Goal: Task Accomplishment & Management: Complete application form

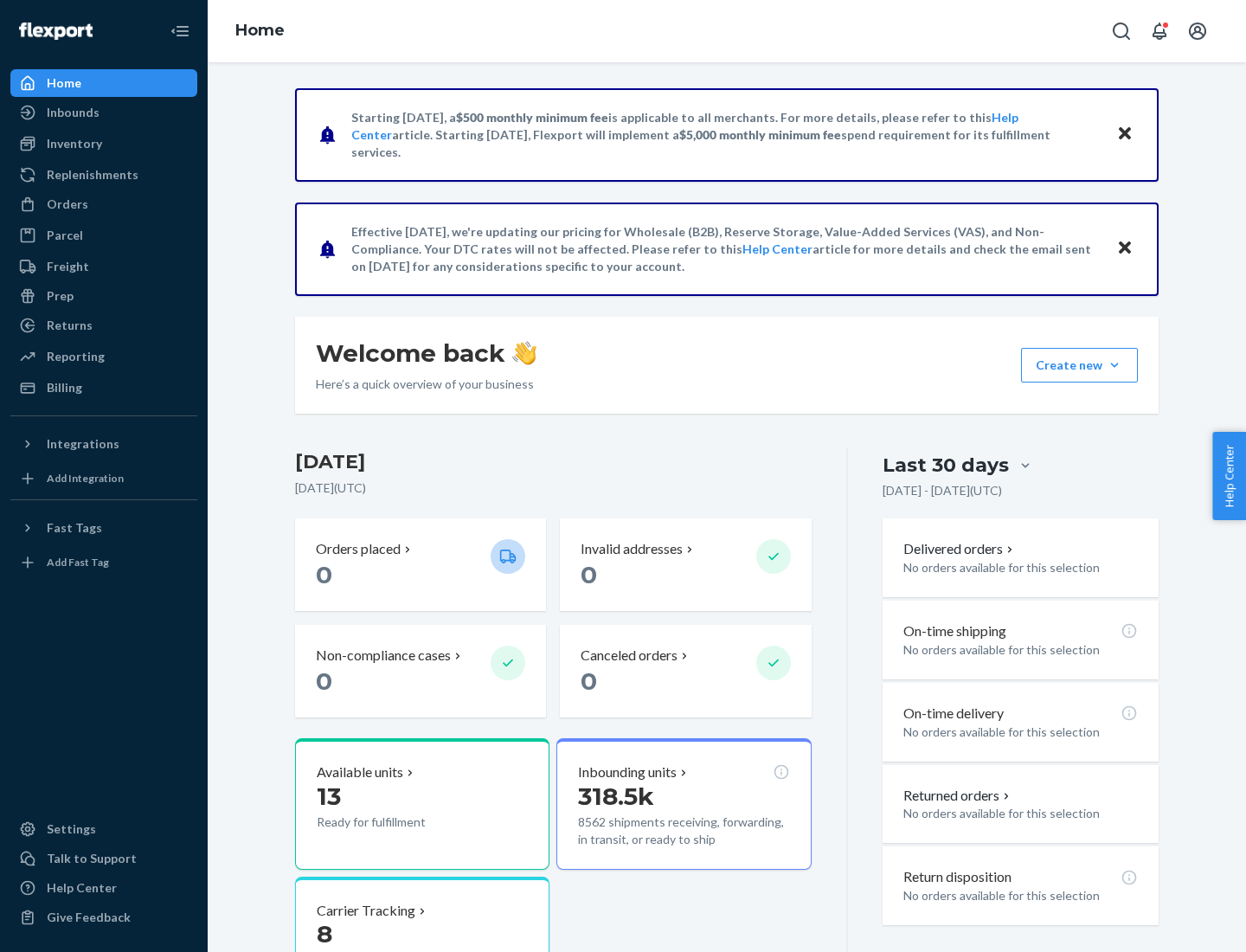
click at [1114, 365] on button "Create new Create new inbound Create new order Create new product" at bounding box center [1079, 364] width 117 height 34
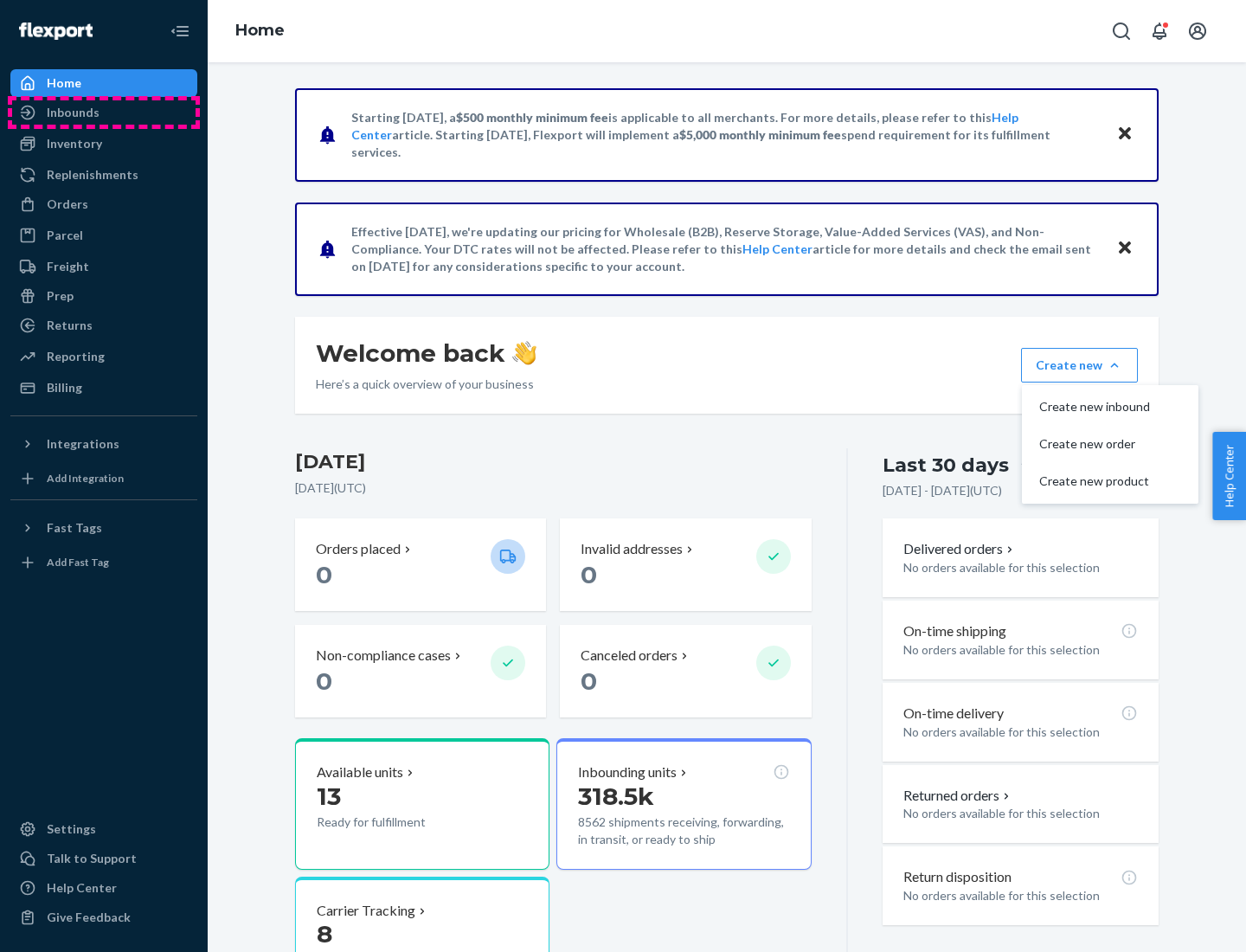
click at [104, 112] on div "Inbounds" at bounding box center [104, 112] width 184 height 25
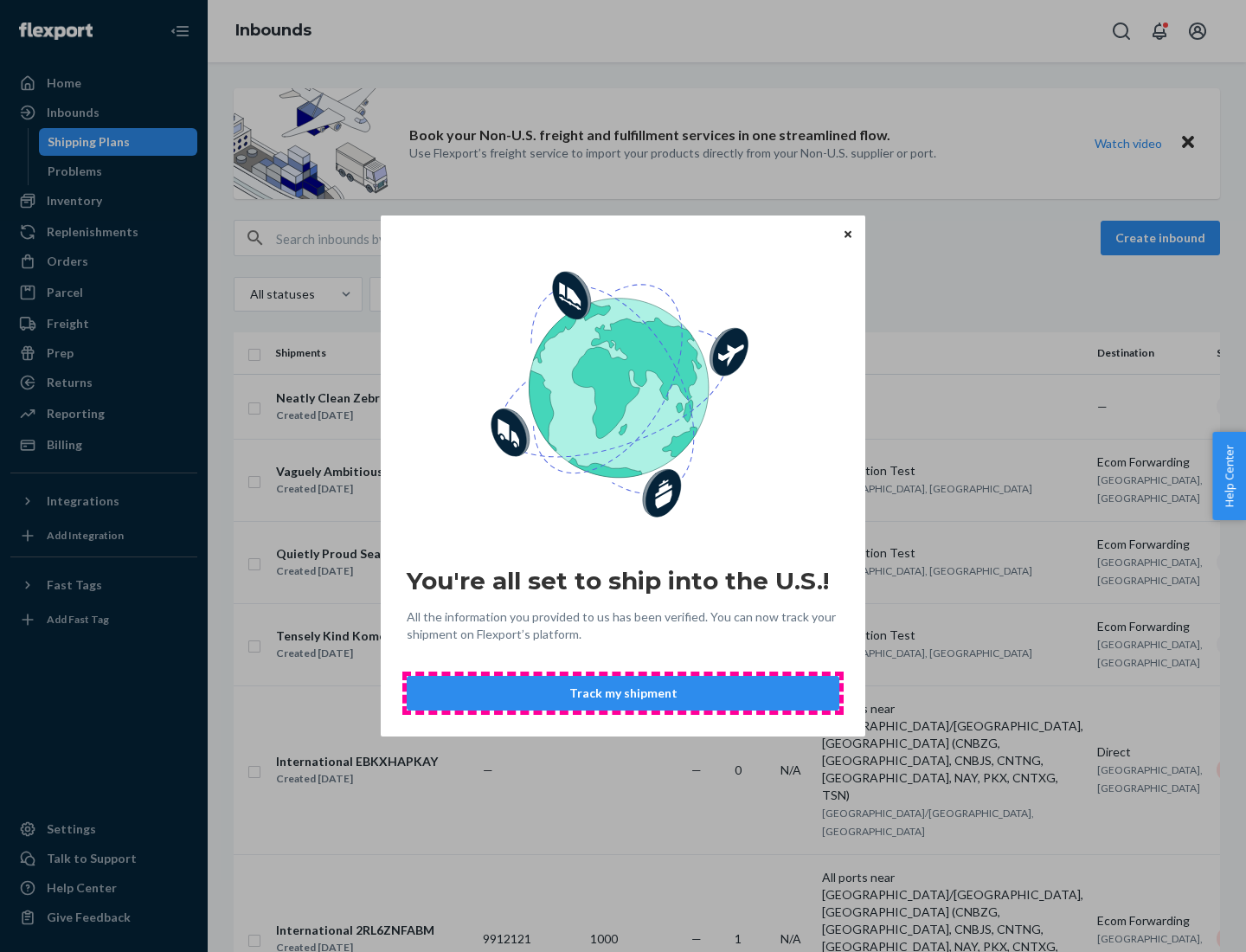
click at [623, 693] on button "Track my shipment" at bounding box center [623, 693] width 433 height 34
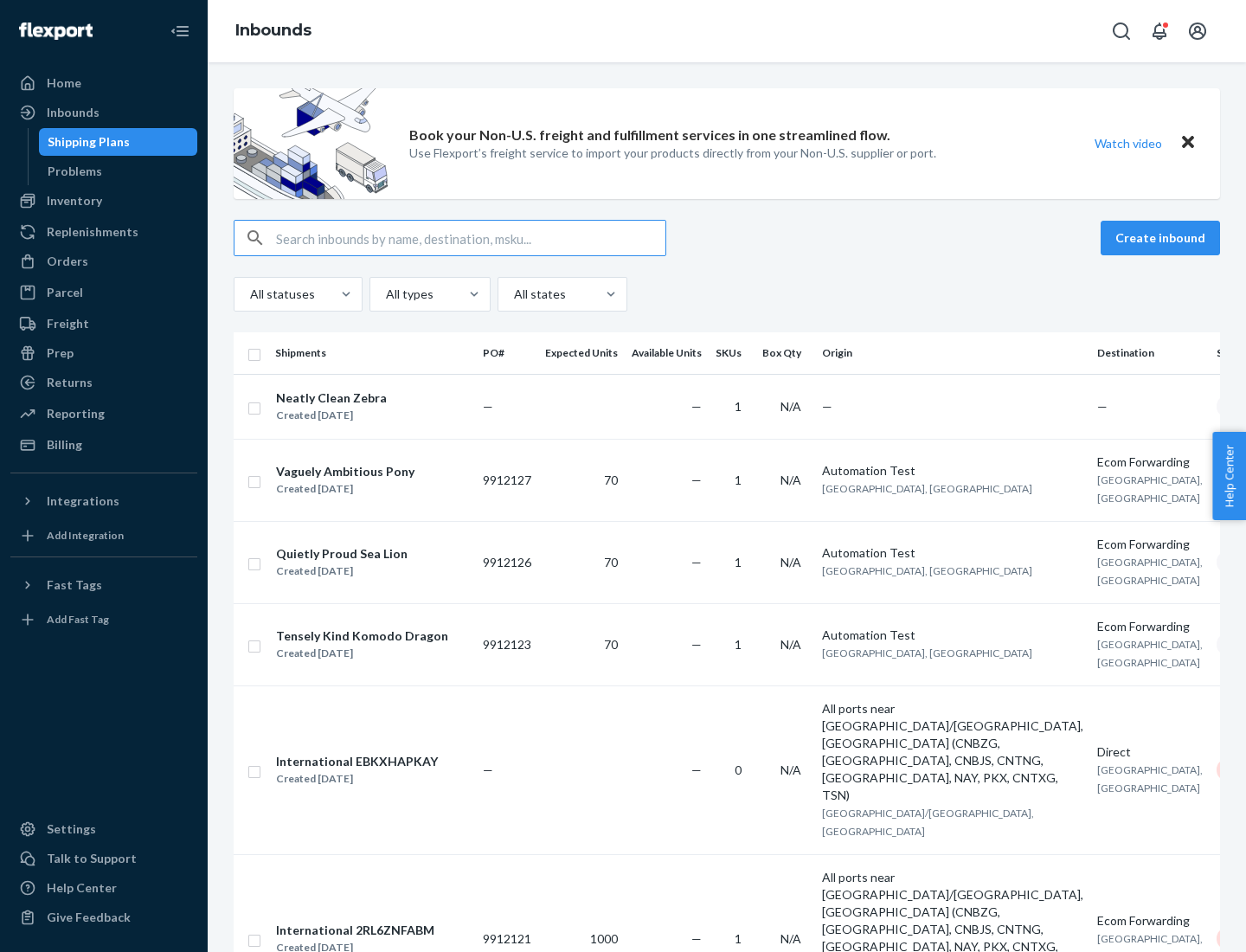
click at [1163, 238] on button "Create inbound" at bounding box center [1161, 237] width 119 height 34
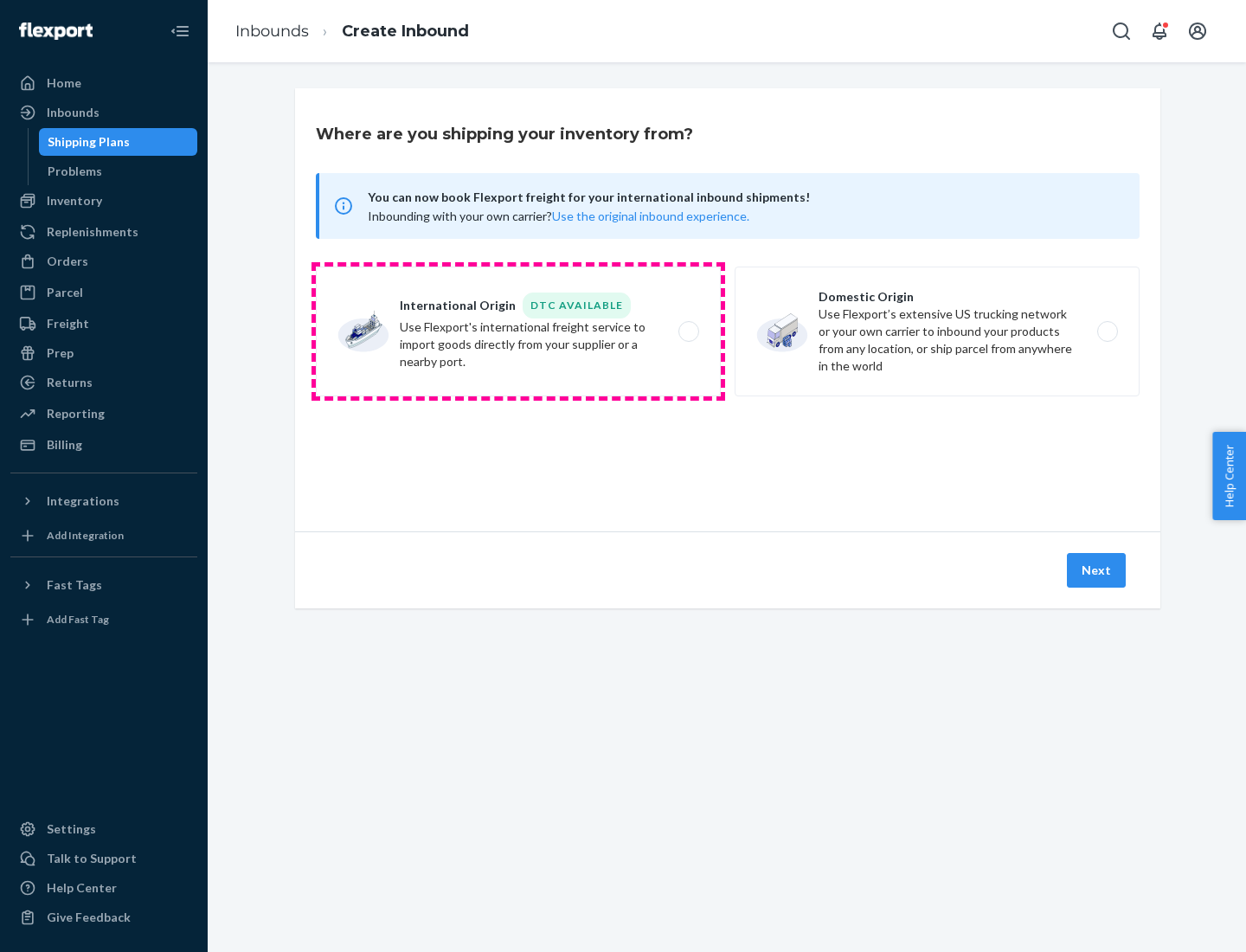
click at [518, 331] on label "International Origin DTC Available Use Flexport's international freight service…" at bounding box center [518, 332] width 405 height 130
click at [688, 331] on input "International Origin DTC Available Use Flexport's international freight service…" at bounding box center [694, 332] width 11 height 11
radio input "true"
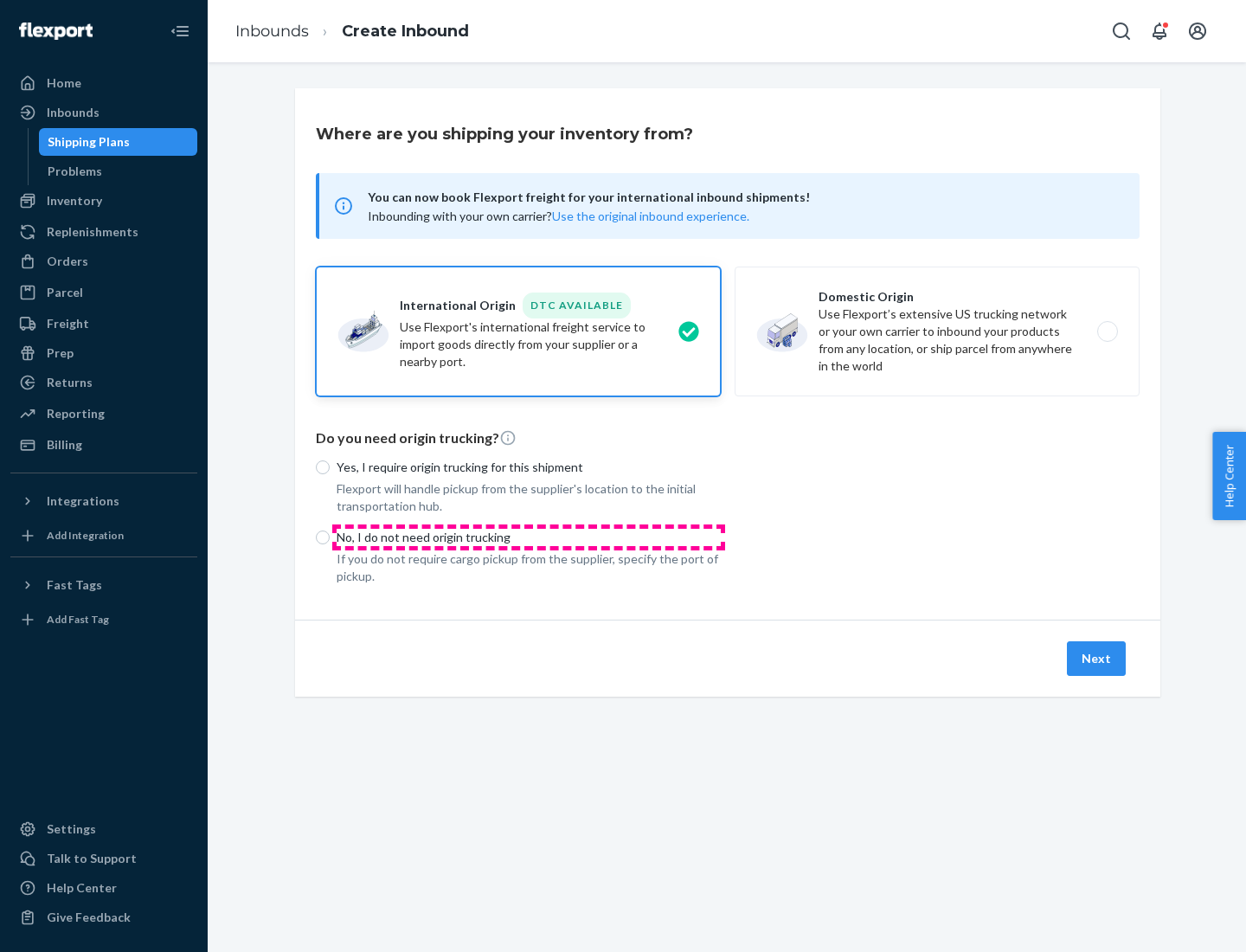
click at [529, 537] on p "No, I do not need origin trucking" at bounding box center [529, 537] width 385 height 18
click at [330, 537] on input "No, I do not need origin trucking" at bounding box center [323, 537] width 14 height 14
radio input "true"
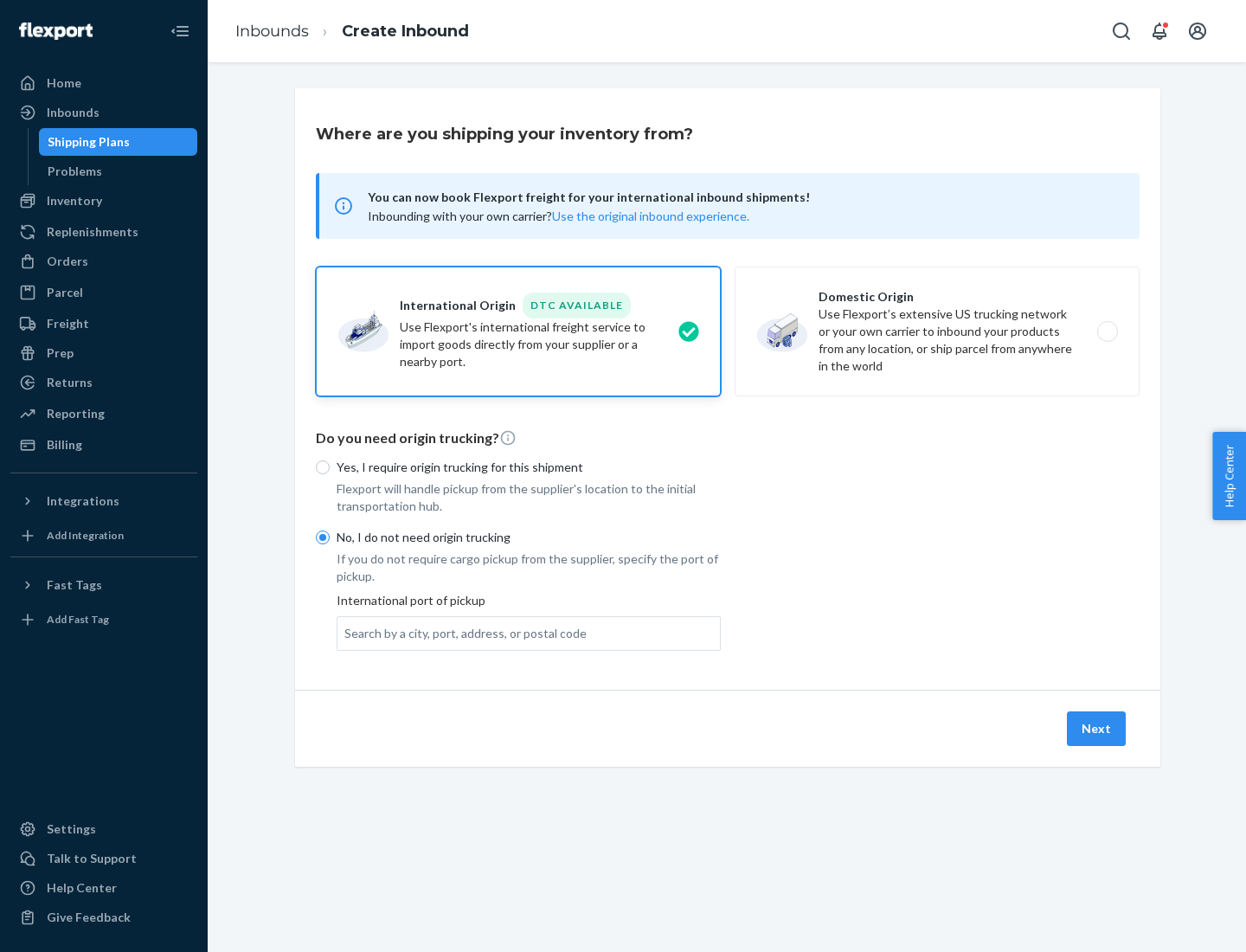
click at [461, 632] on div "Search by a city, port, address, or postal code" at bounding box center [465, 634] width 242 height 18
click at [346, 632] on input "Search by a city, port, address, or postal code" at bounding box center [345, 634] width 2 height 18
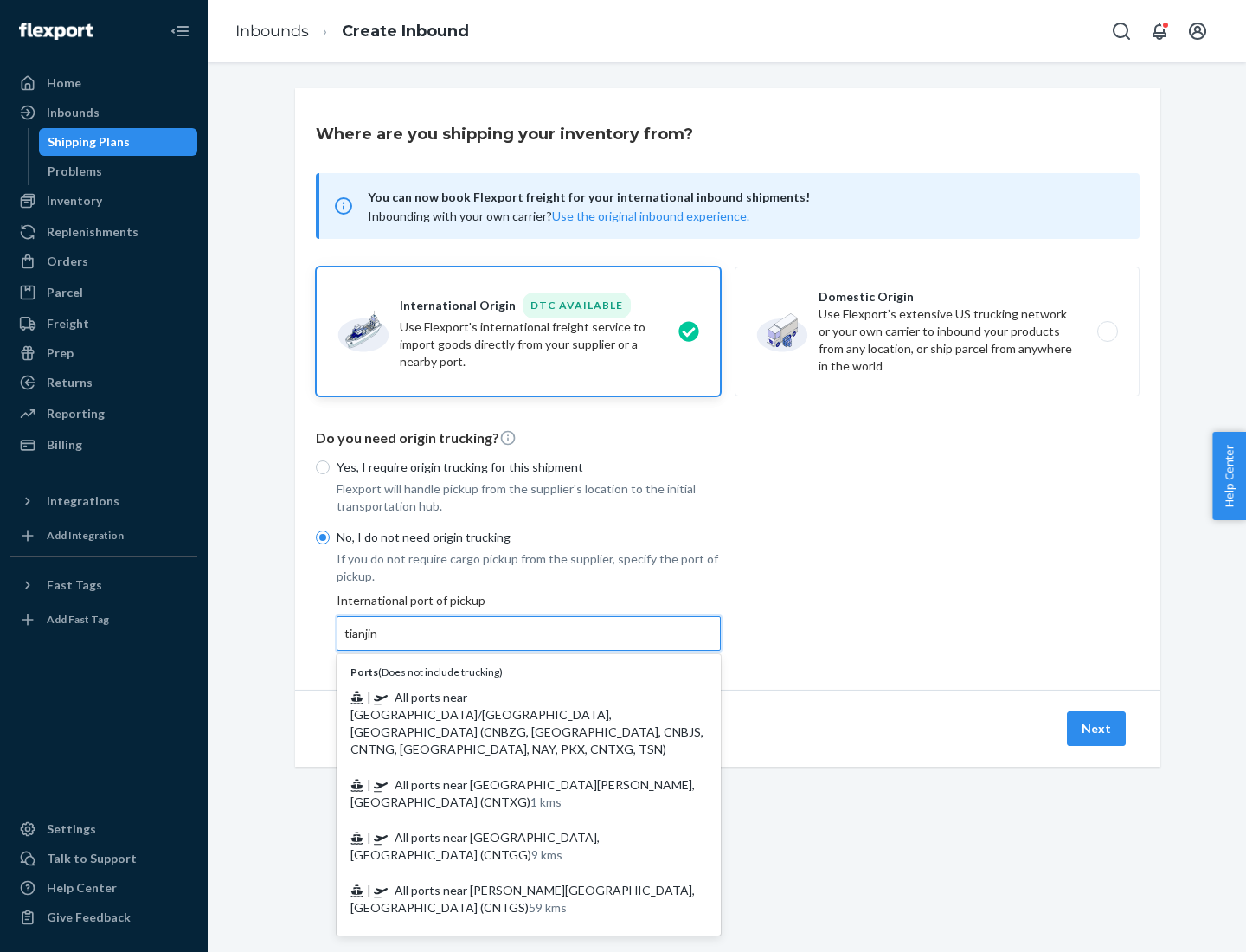
click at [511, 696] on span "| All ports near [GEOGRAPHIC_DATA]/[GEOGRAPHIC_DATA], [GEOGRAPHIC_DATA] (CNBZG,…" at bounding box center [527, 724] width 353 height 67
click at [380, 642] on input "tianjin" at bounding box center [362, 634] width 35 height 18
type input "All ports near [GEOGRAPHIC_DATA]/[GEOGRAPHIC_DATA], [GEOGRAPHIC_DATA] (CNBZG, […"
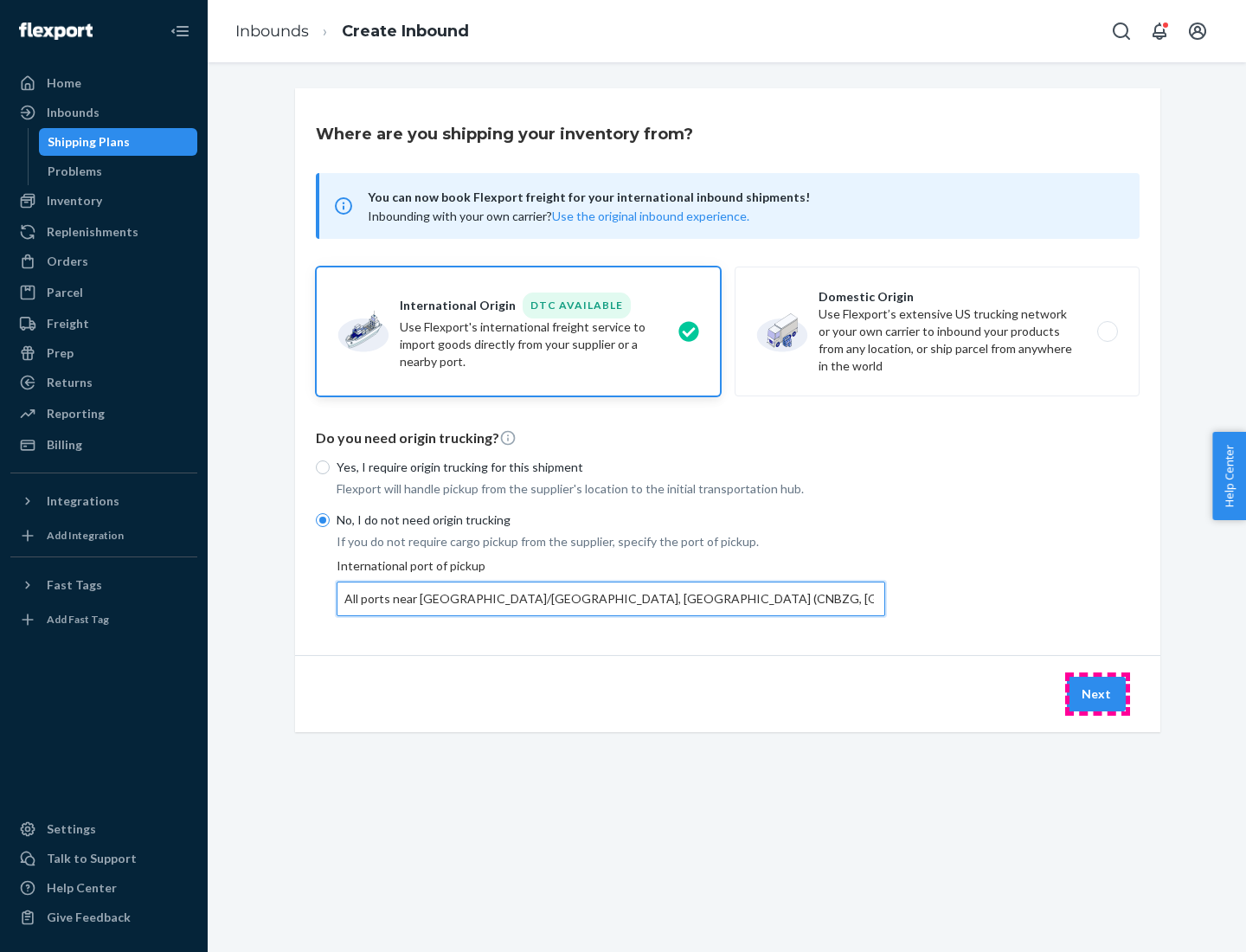
click at [1098, 693] on button "Next" at bounding box center [1096, 694] width 59 height 34
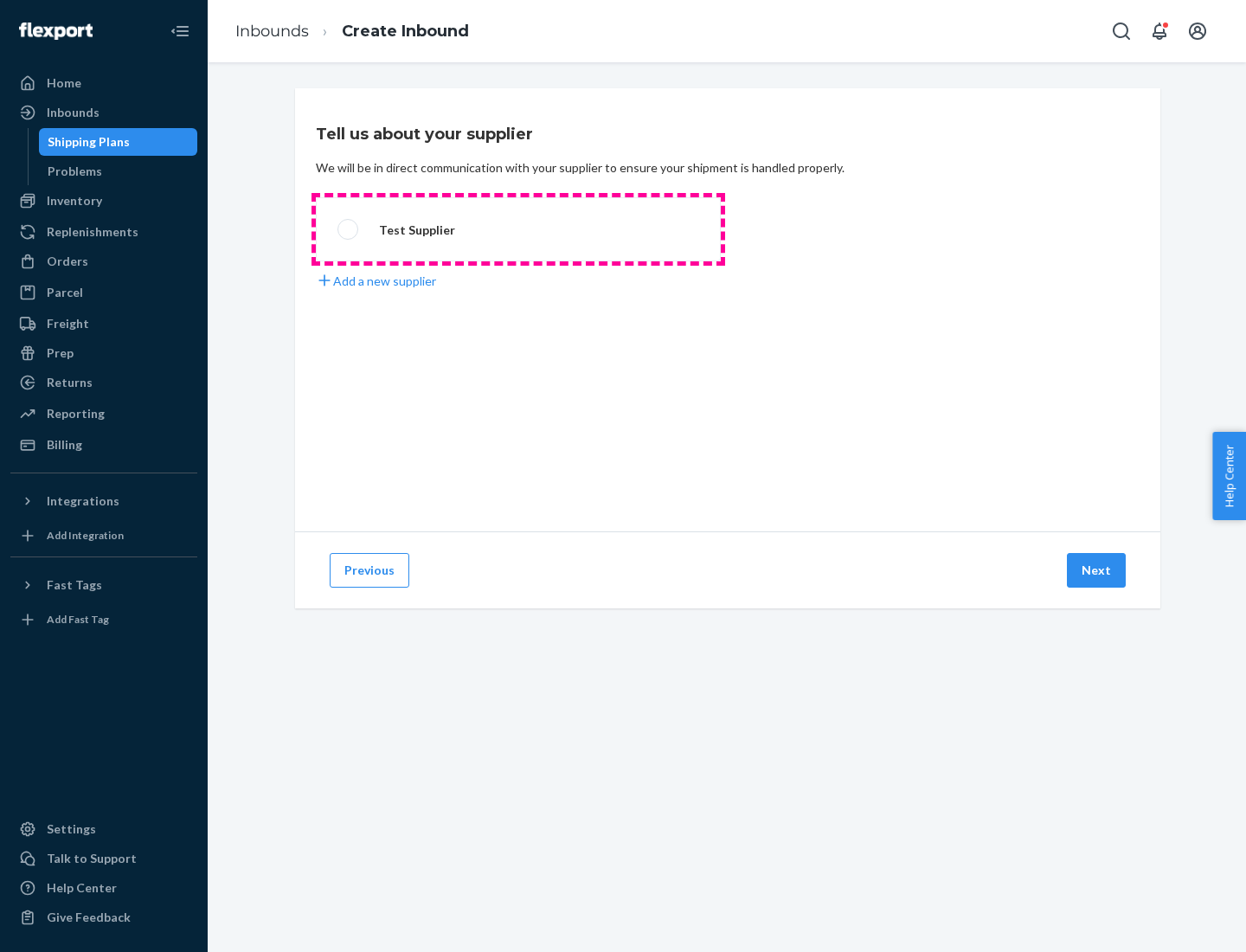
click at [518, 229] on label "Test Supplier" at bounding box center [518, 229] width 405 height 64
click at [349, 229] on input "Test Supplier" at bounding box center [342, 229] width 11 height 11
radio input "true"
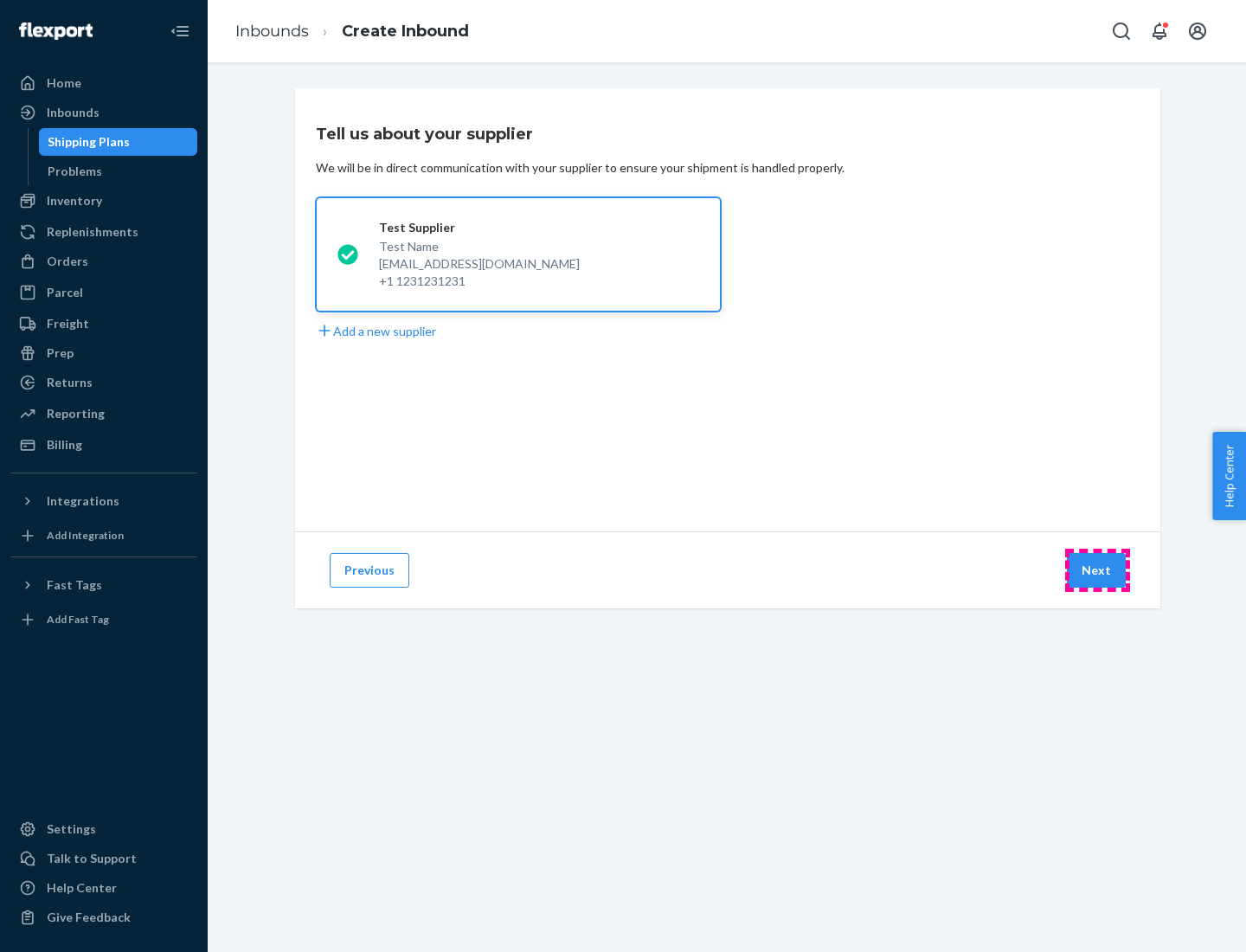
click at [1098, 571] on button "Next" at bounding box center [1096, 570] width 59 height 34
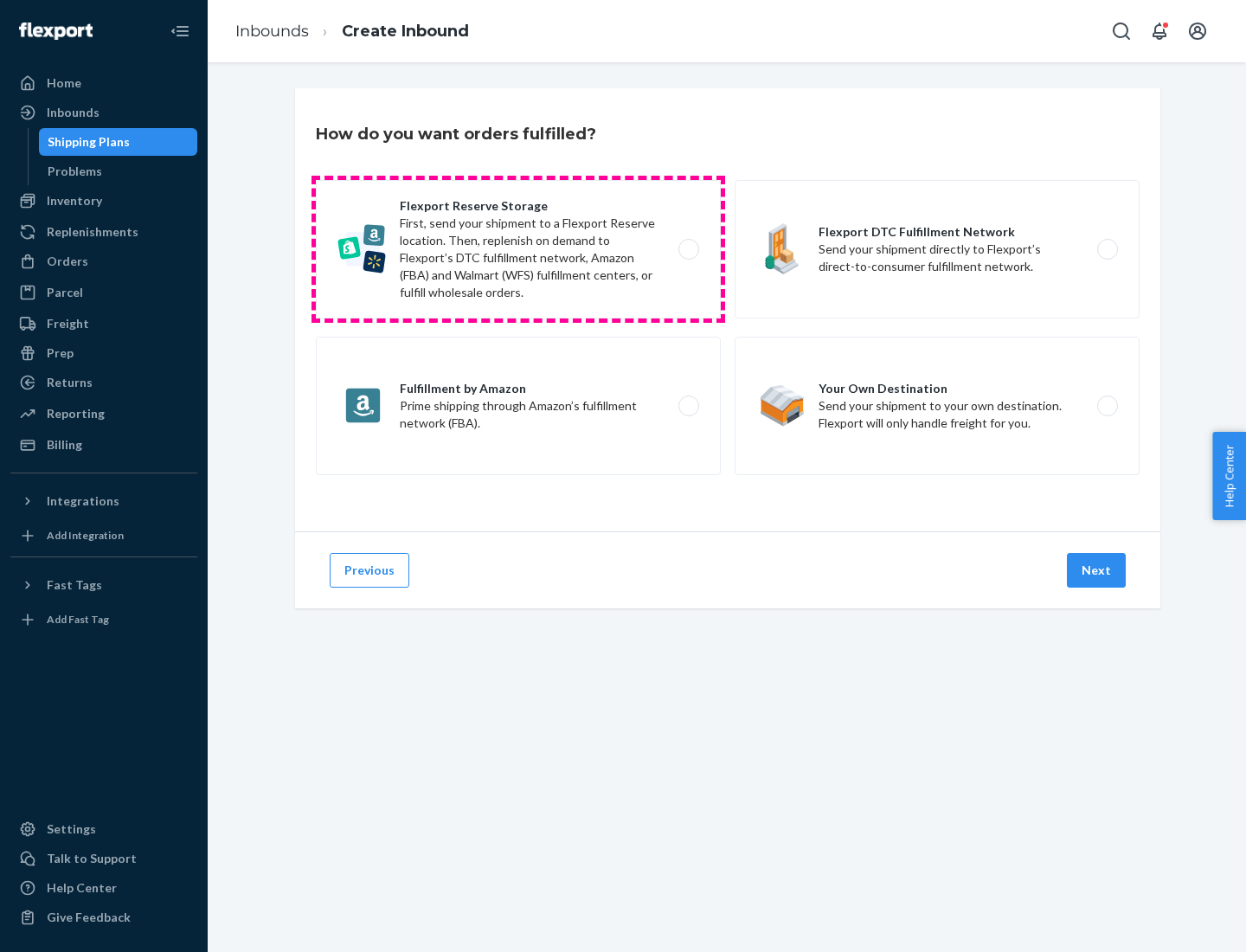
click at [518, 249] on label "Flexport Reserve Storage First, send your shipment to a Flexport Reserve locati…" at bounding box center [518, 249] width 405 height 139
click at [688, 249] on input "Flexport Reserve Storage First, send your shipment to a Flexport Reserve locati…" at bounding box center [694, 249] width 11 height 11
radio input "true"
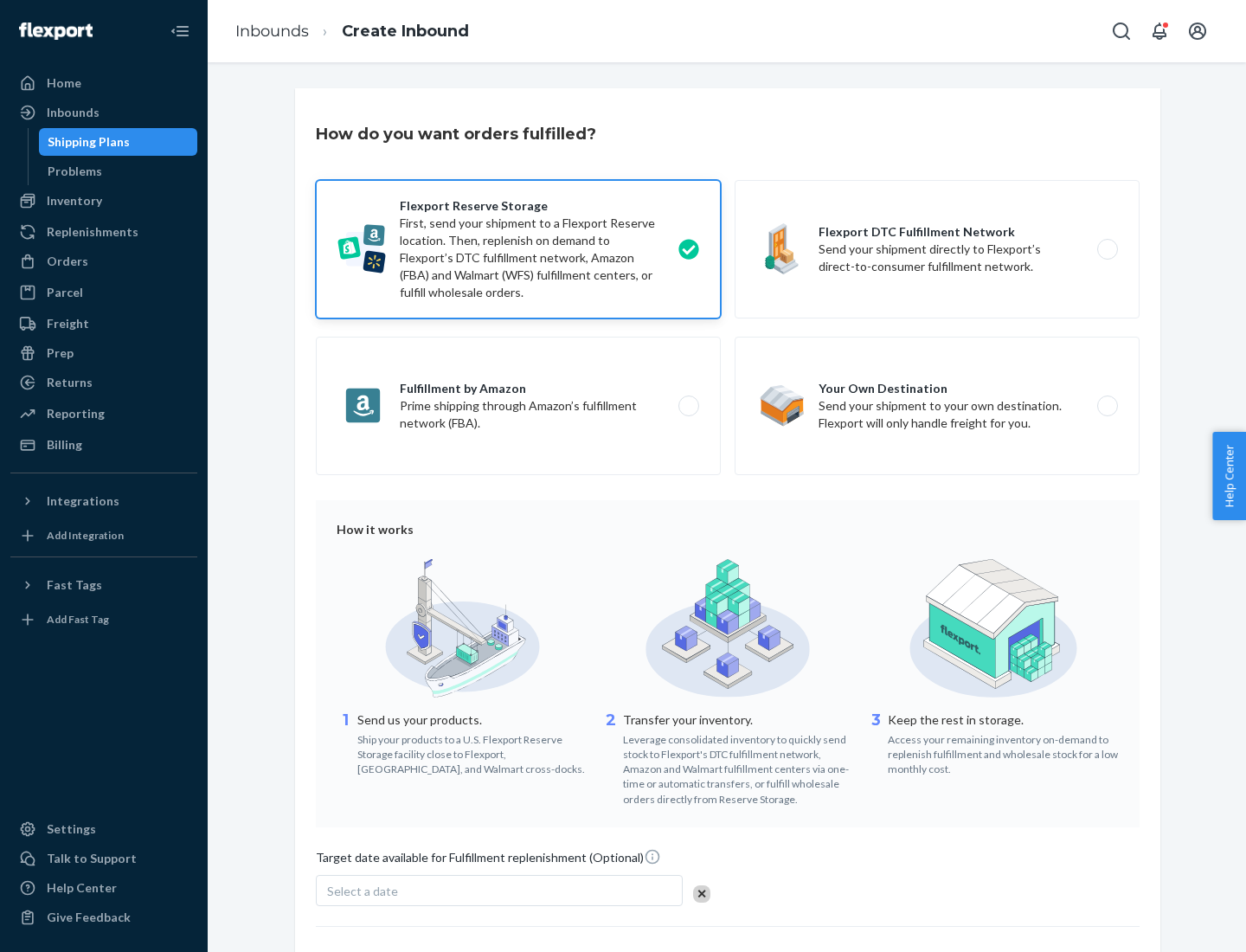
scroll to position [142, 0]
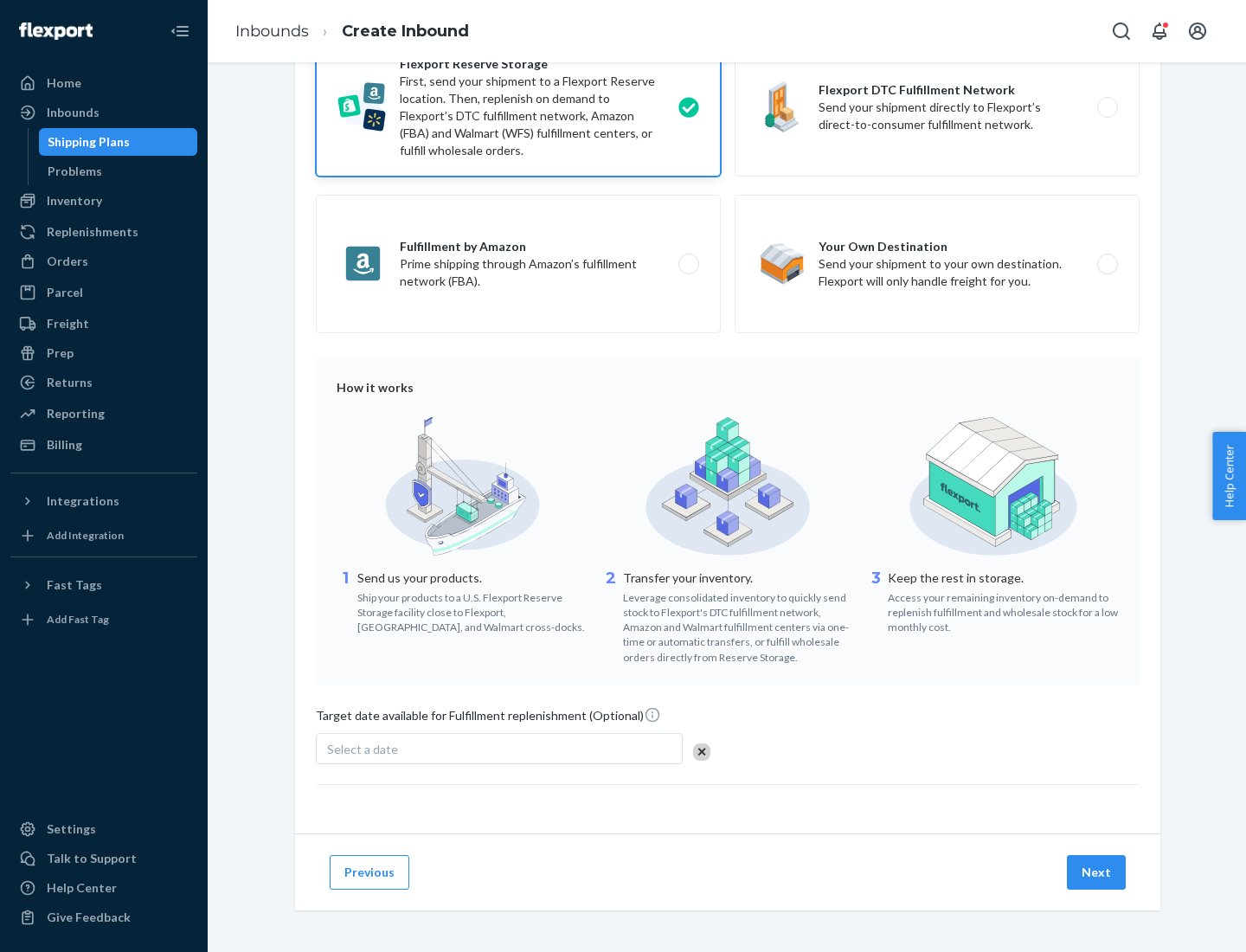
click at [1098, 872] on button "Next" at bounding box center [1096, 872] width 59 height 34
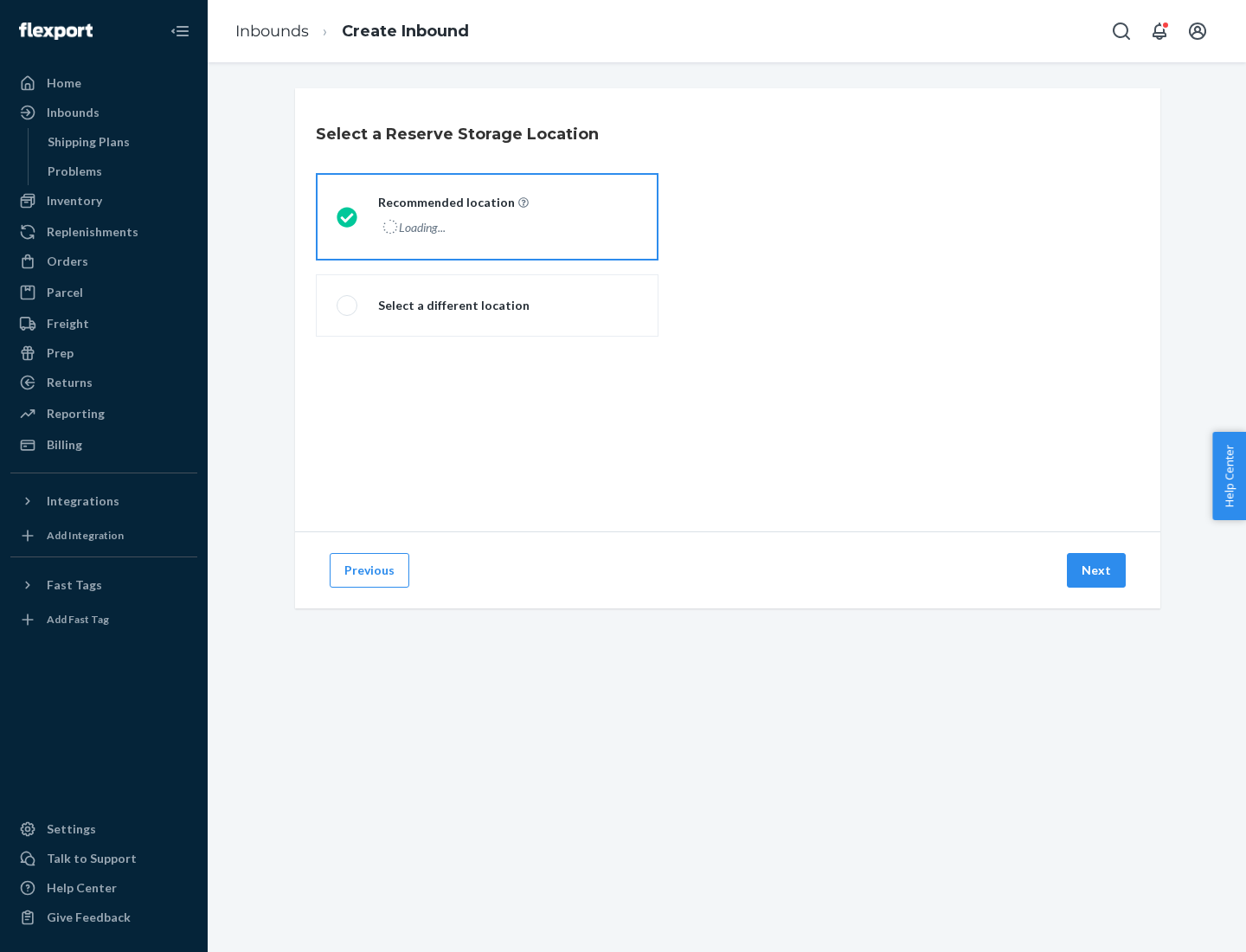
click at [487, 216] on div "Loading..." at bounding box center [452, 227] width 148 height 25
click at [348, 216] on input "Recommended location Loading..." at bounding box center [342, 216] width 11 height 11
click at [1098, 571] on button "Next" at bounding box center [1096, 570] width 59 height 34
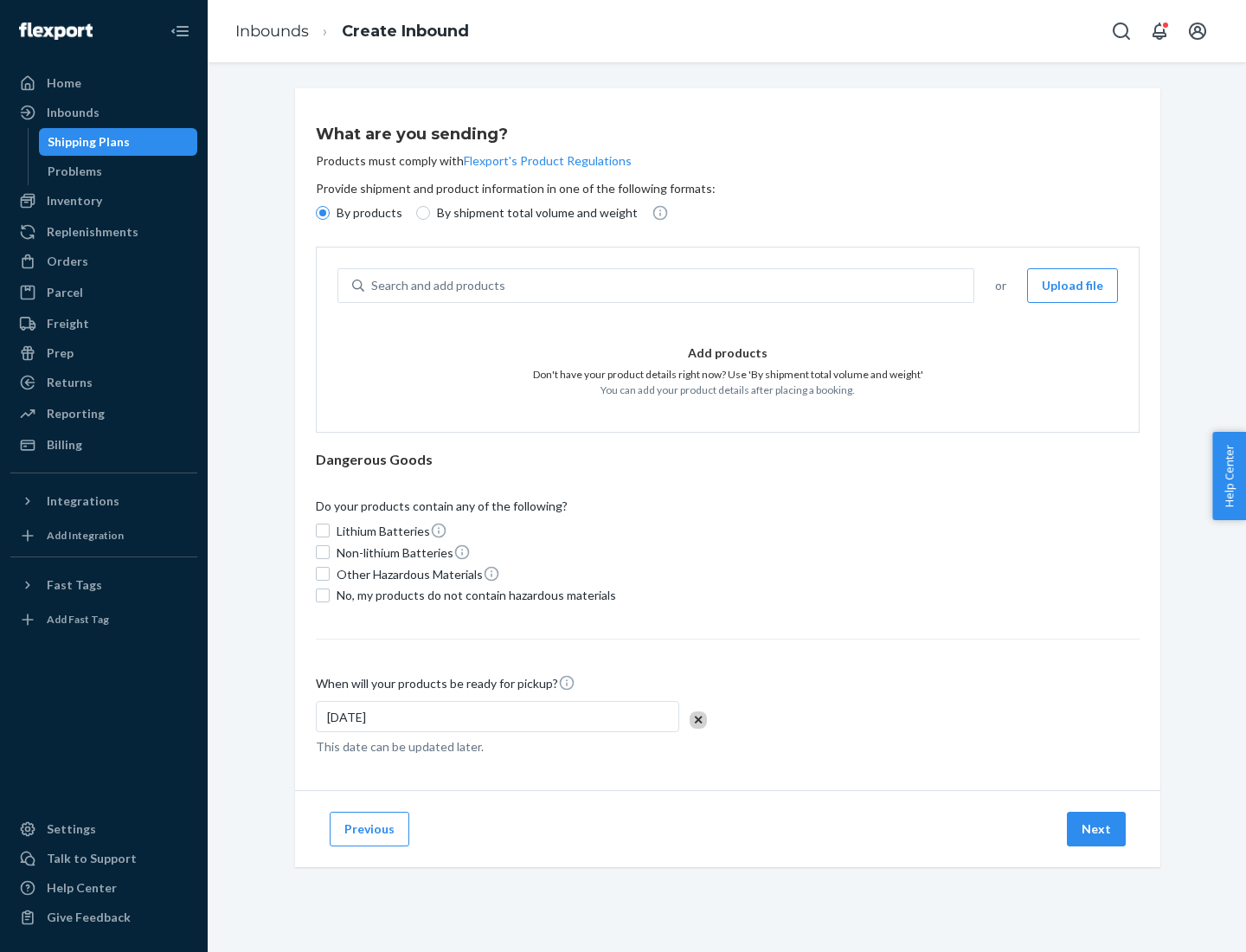
click at [670, 285] on div "Search and add products" at bounding box center [669, 285] width 609 height 31
click at [373, 285] on input "Search and add products" at bounding box center [372, 285] width 2 height 18
click at [421, 213] on input "By shipment total volume and weight" at bounding box center [423, 213] width 14 height 14
radio input "true"
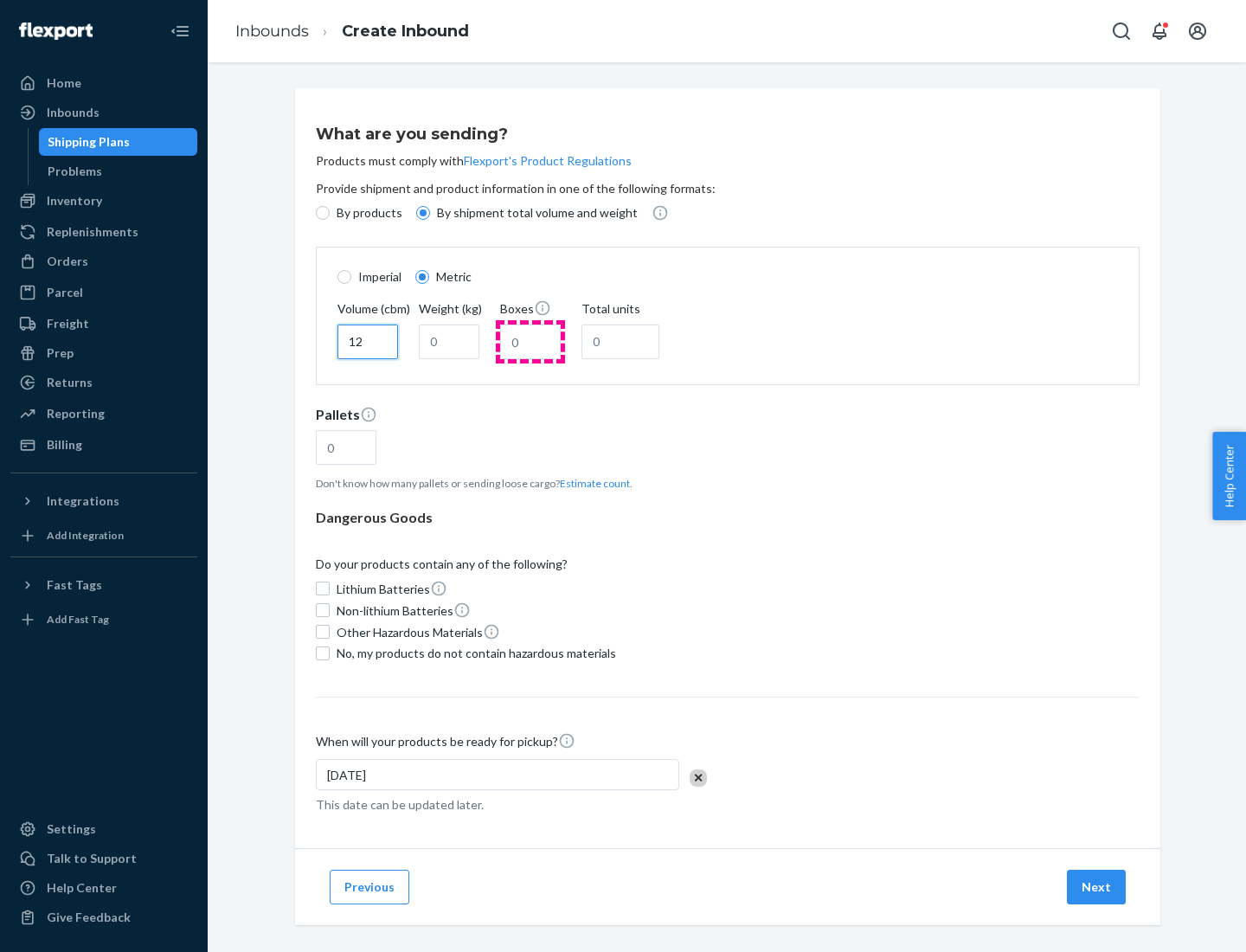
type input "12"
type input "22"
type input "222"
type input "121"
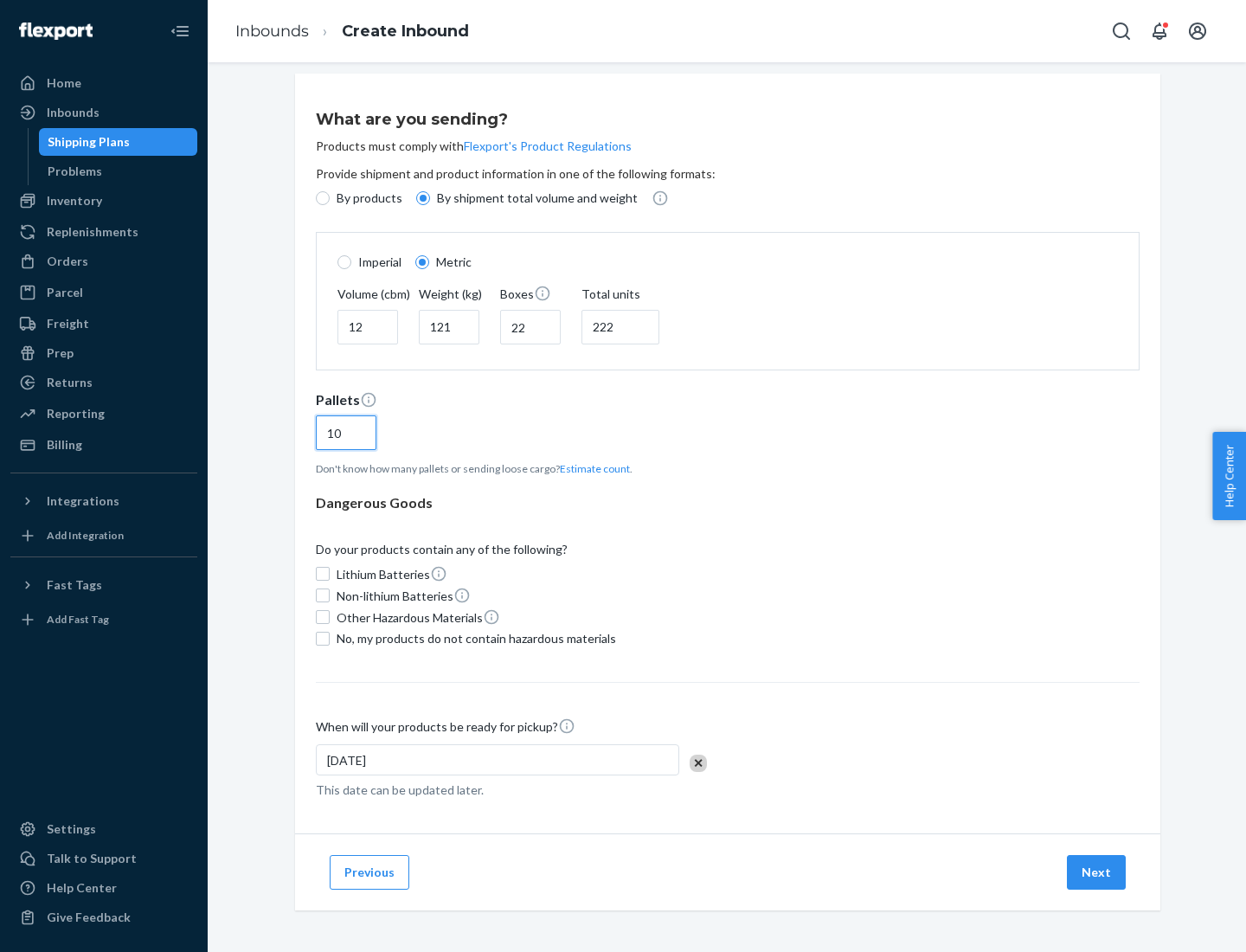
type input "10"
click at [473, 638] on span "No, my products do not contain hazardous materials" at bounding box center [476, 639] width 279 height 18
click at [330, 638] on input "No, my products do not contain hazardous materials" at bounding box center [323, 638] width 14 height 14
checkbox input "true"
click at [1098, 872] on button "Next" at bounding box center [1096, 872] width 59 height 34
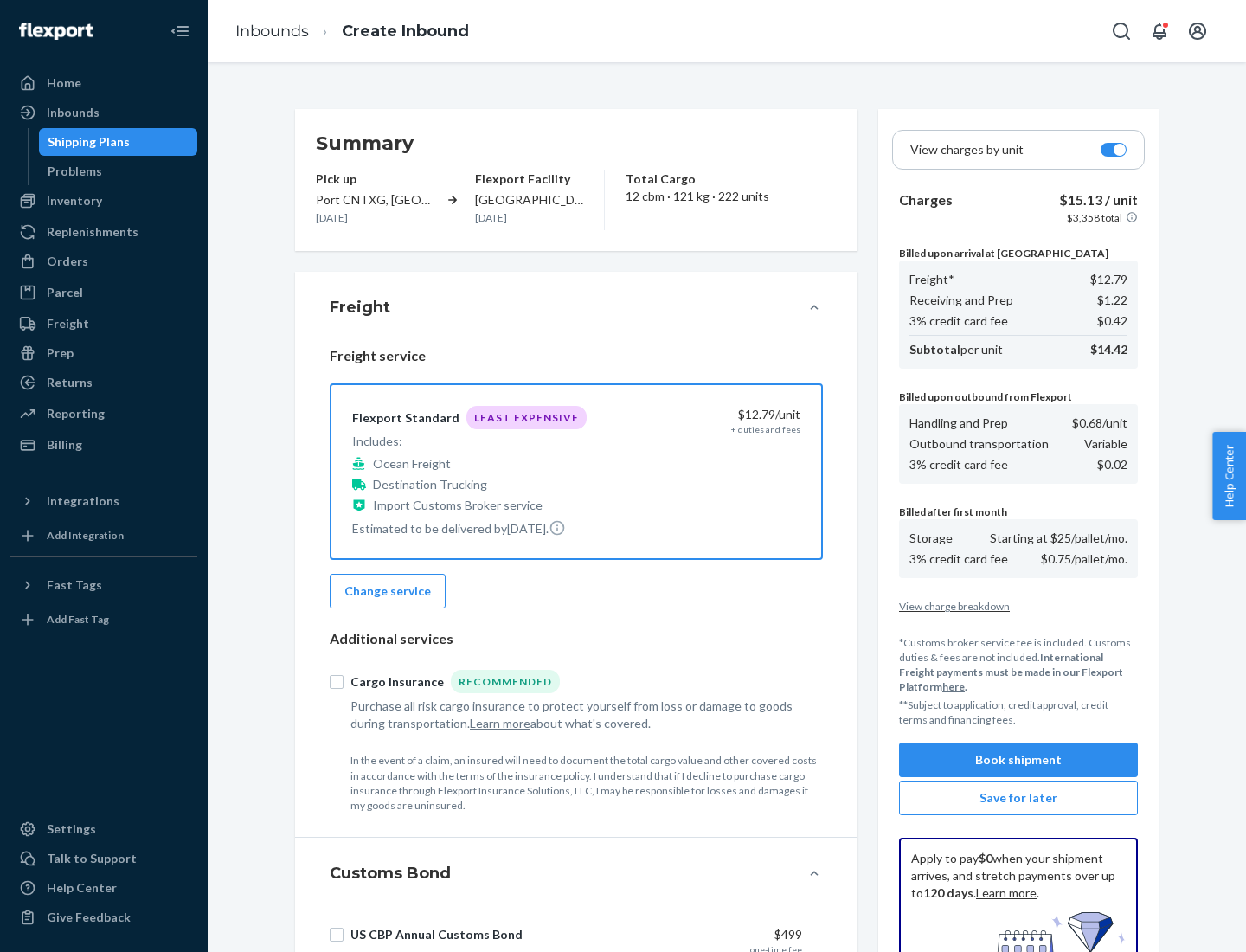
scroll to position [253, 0]
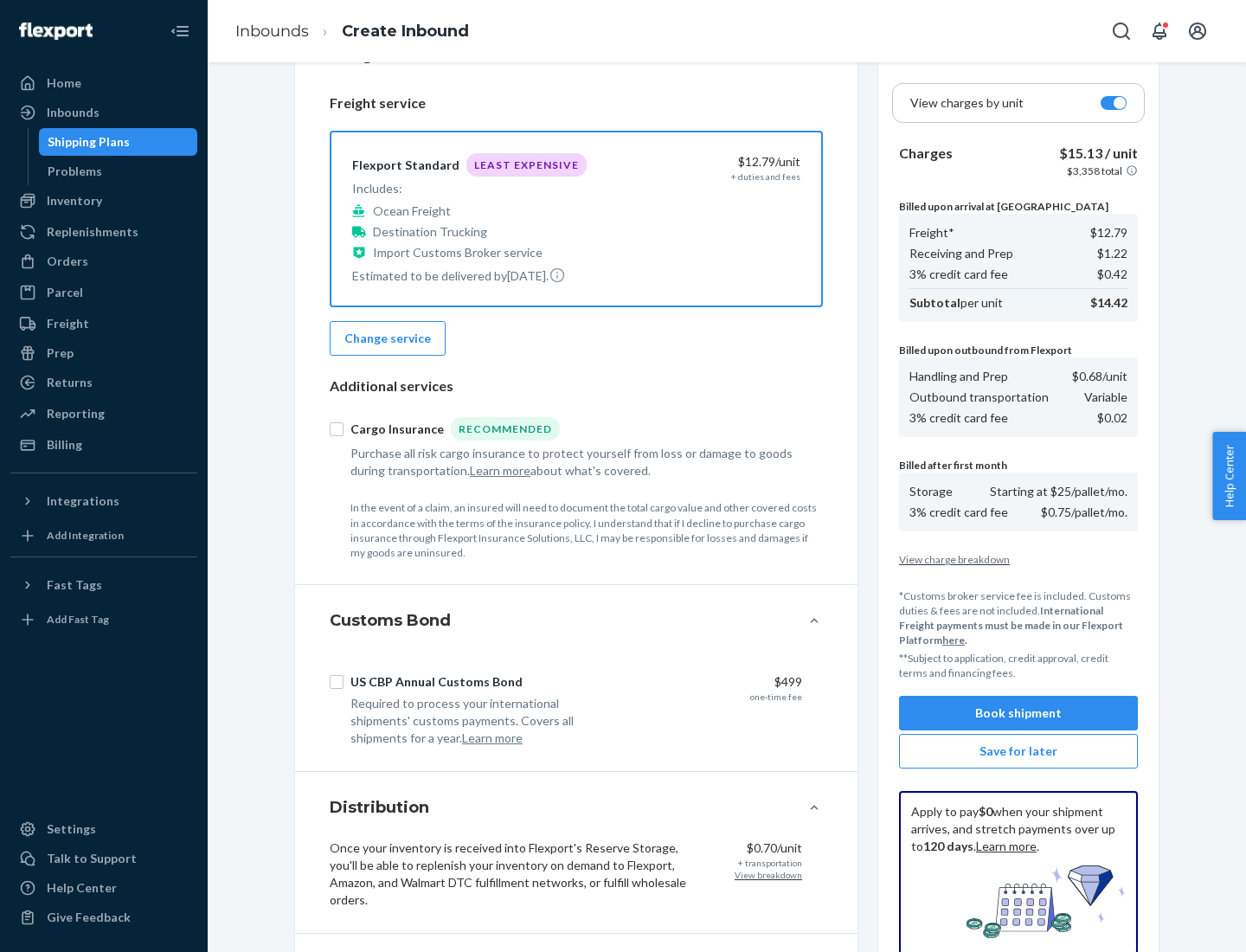
click at [1019, 713] on button "Book shipment" at bounding box center [1019, 712] width 239 height 34
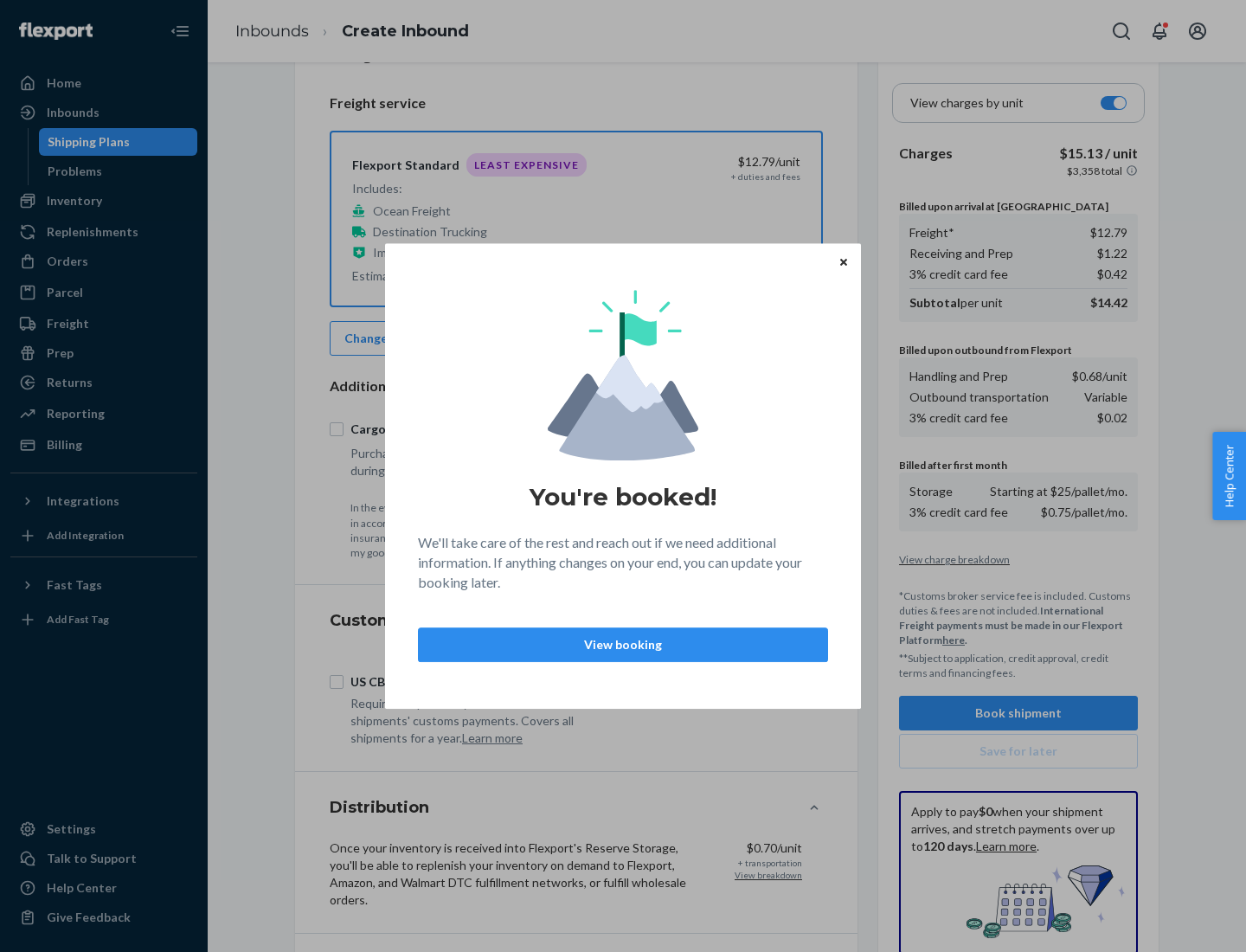
click at [623, 644] on p "View booking" at bounding box center [623, 645] width 381 height 18
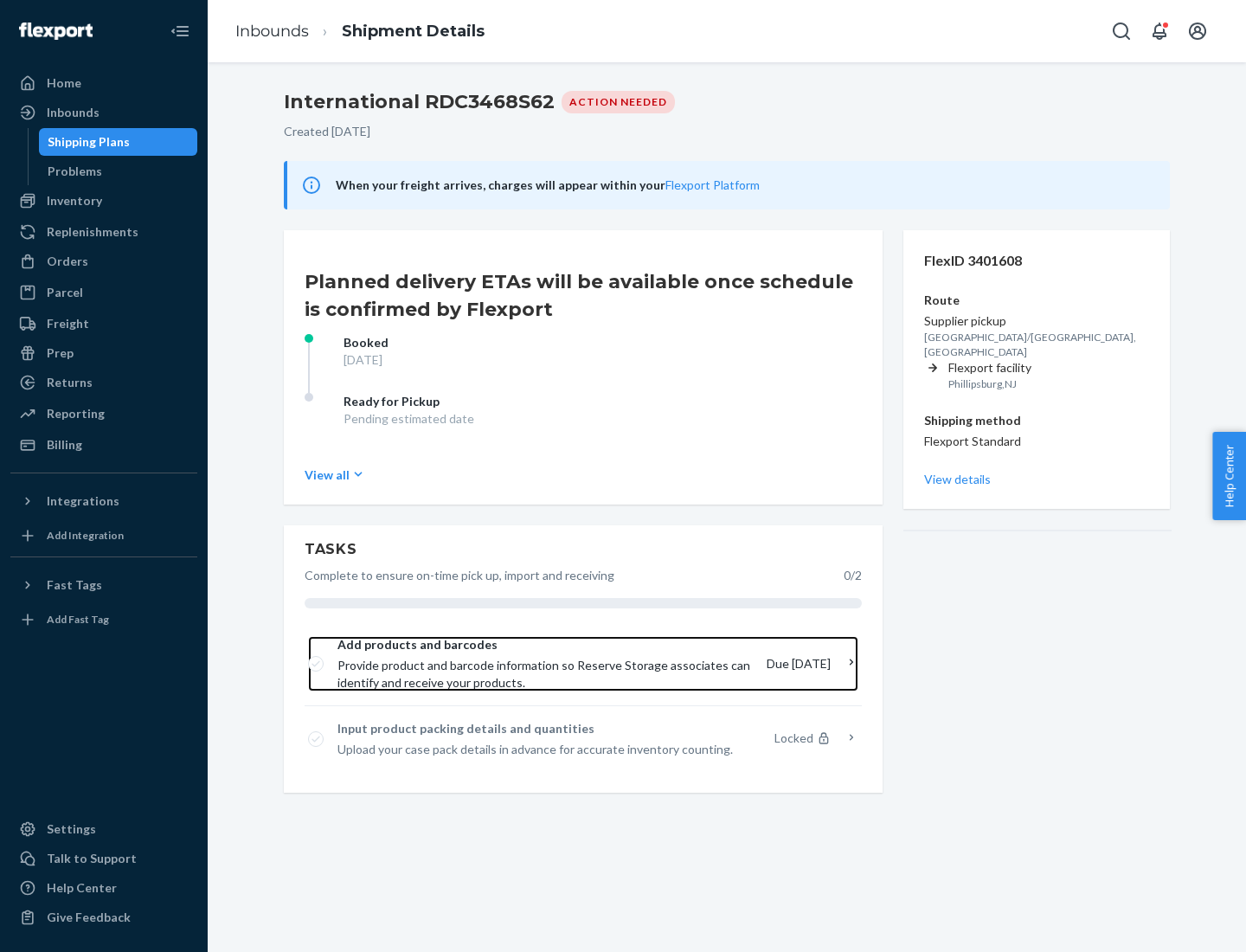
click at [546, 664] on span "Provide product and barcode information so Reserve Storage associates can ident…" at bounding box center [544, 674] width 415 height 34
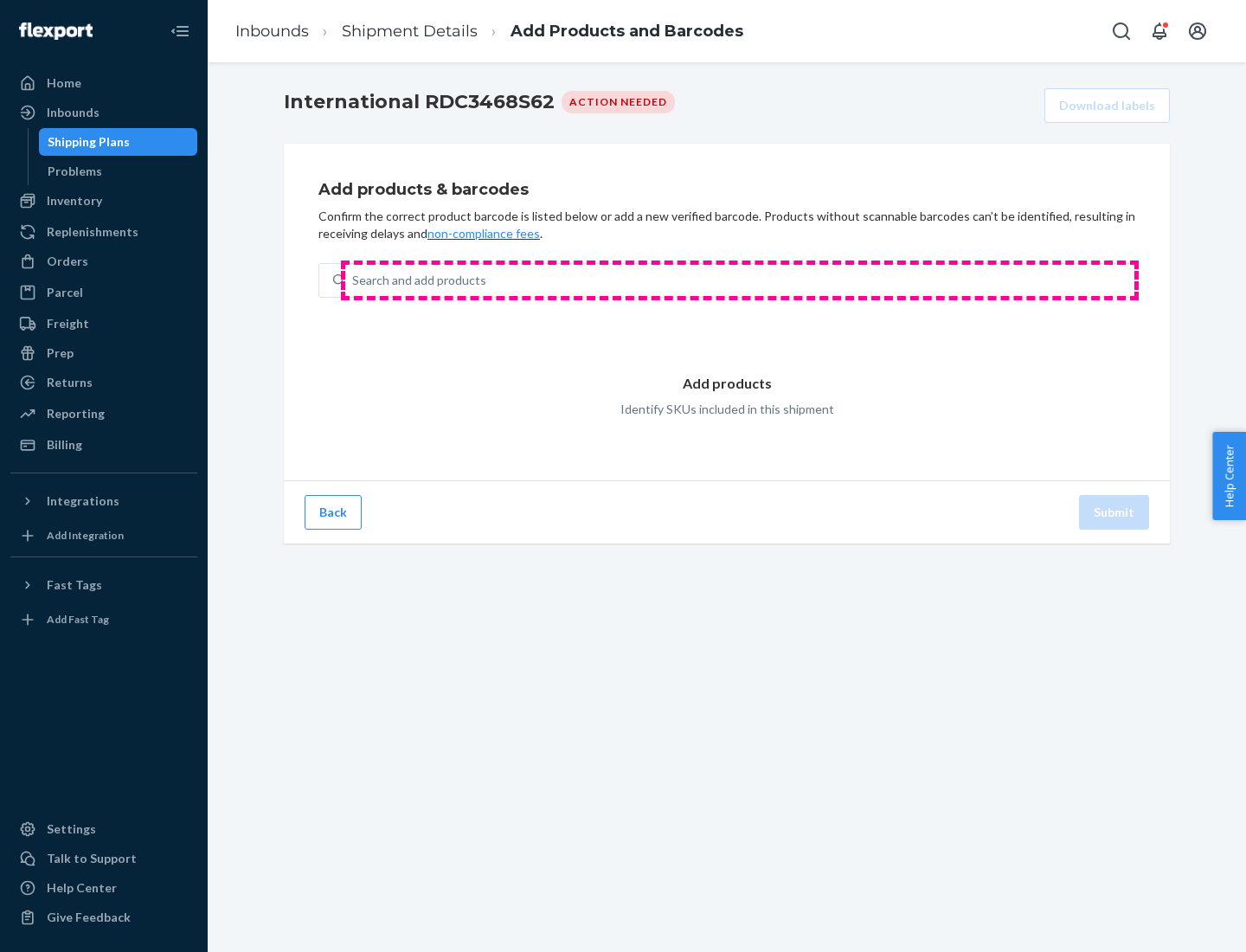
click at [740, 280] on div "Search and add products" at bounding box center [739, 280] width 789 height 31
click at [354, 280] on input "Search and add products" at bounding box center [353, 280] width 2 height 18
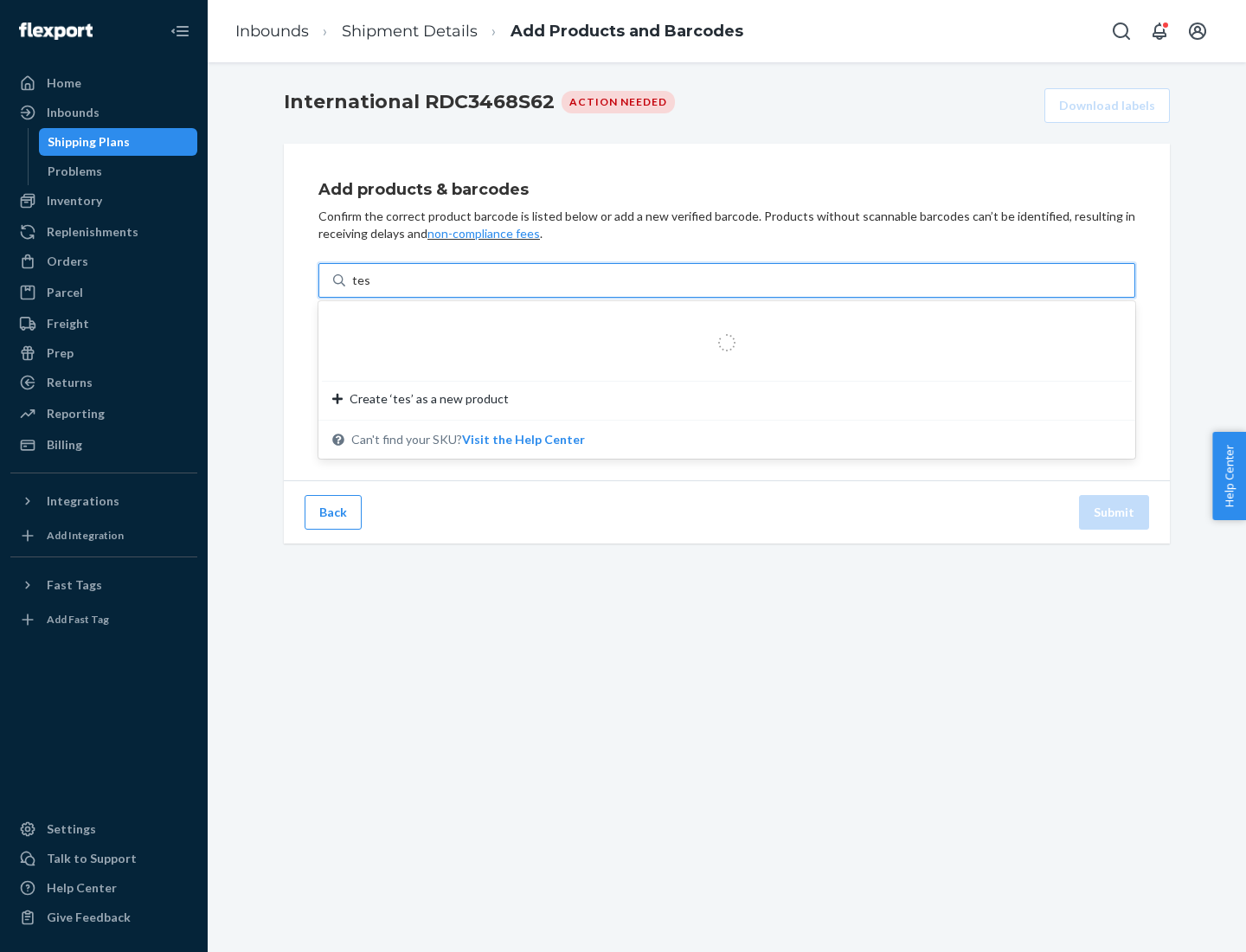
type input "test"
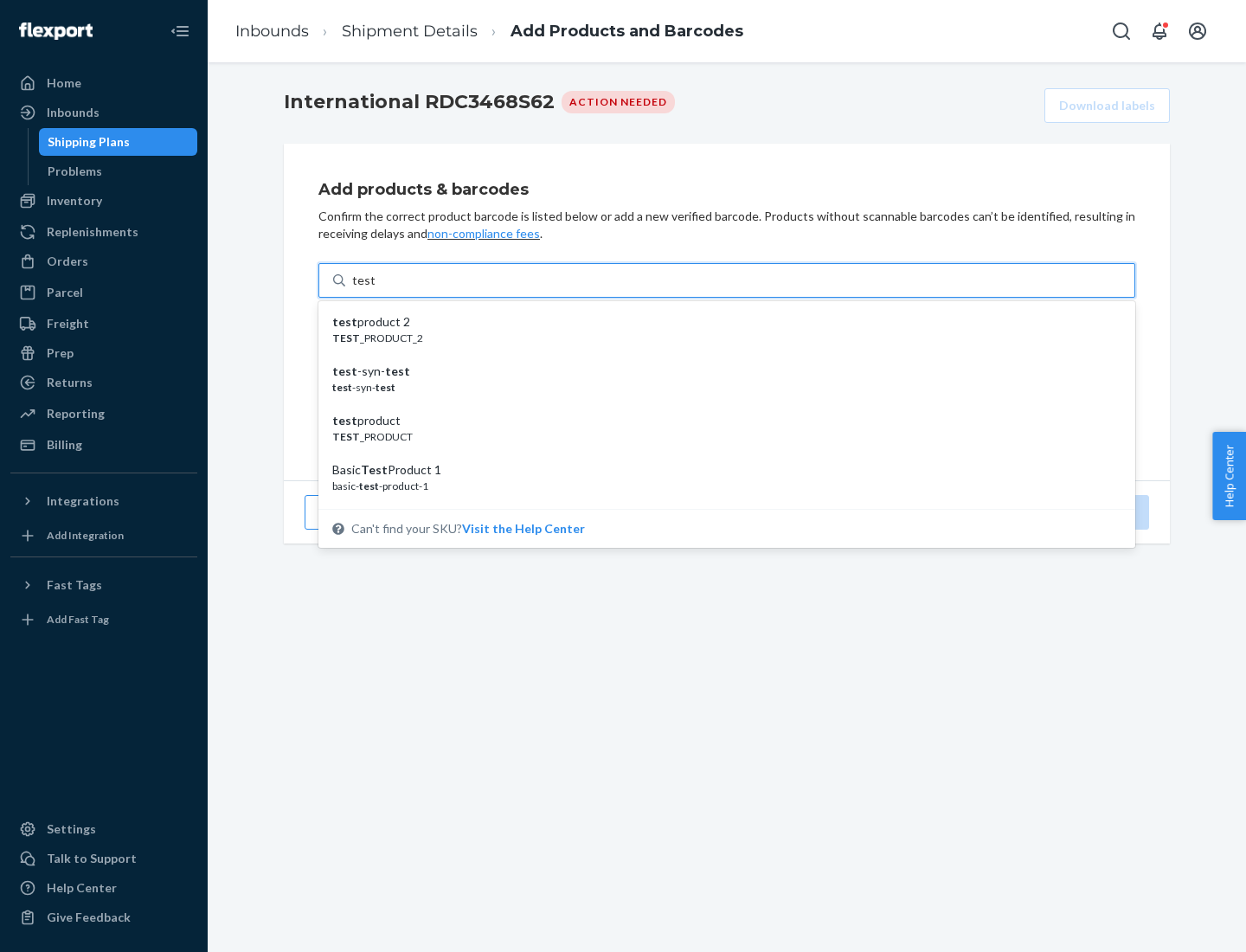
scroll to position [65, 0]
click at [720, 405] on div "Basic Test Product 1" at bounding box center [719, 405] width 775 height 18
click at [375, 289] on input "test" at bounding box center [364, 280] width 23 height 18
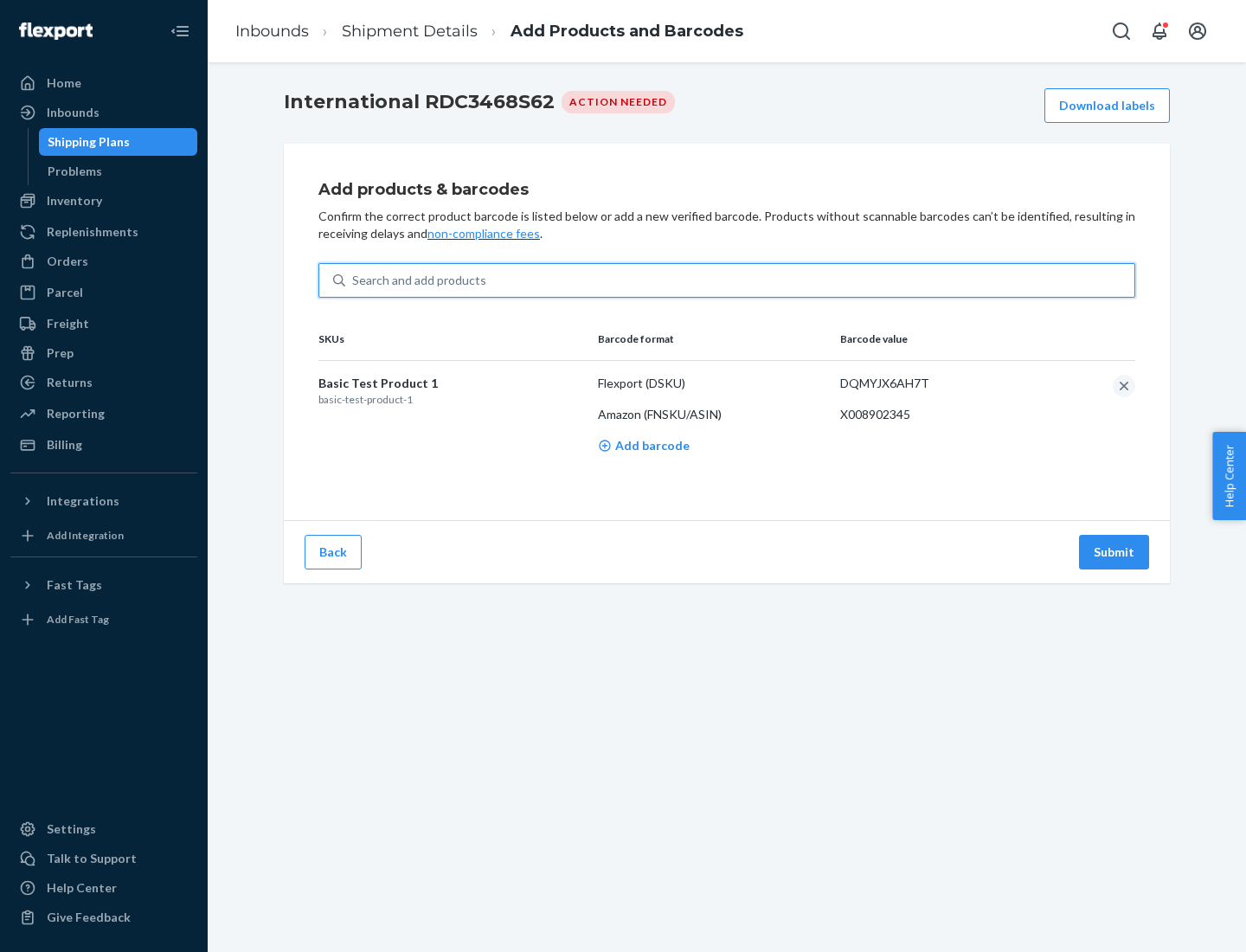
click at [1114, 552] on button "Submit" at bounding box center [1114, 552] width 70 height 34
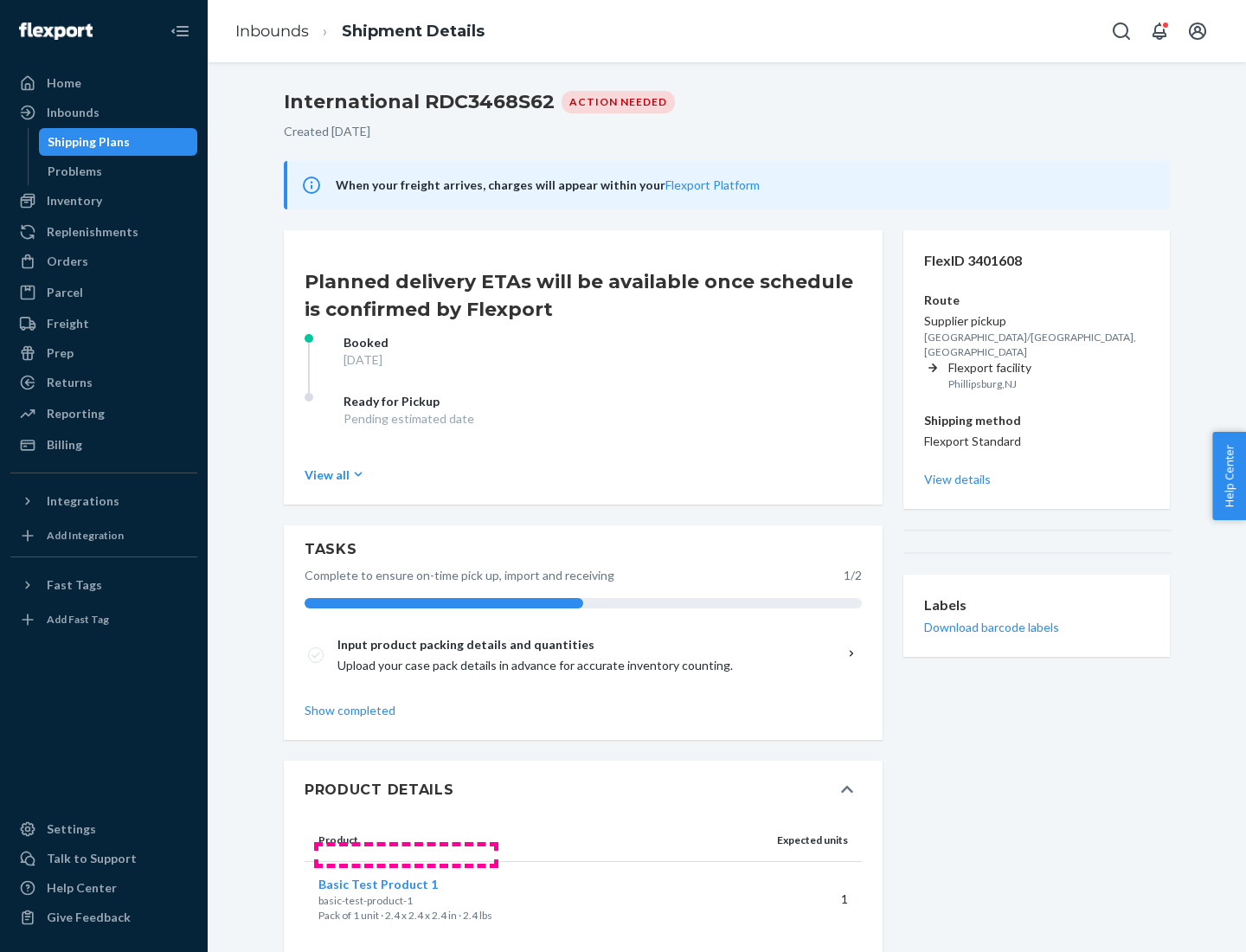
scroll to position [30, 0]
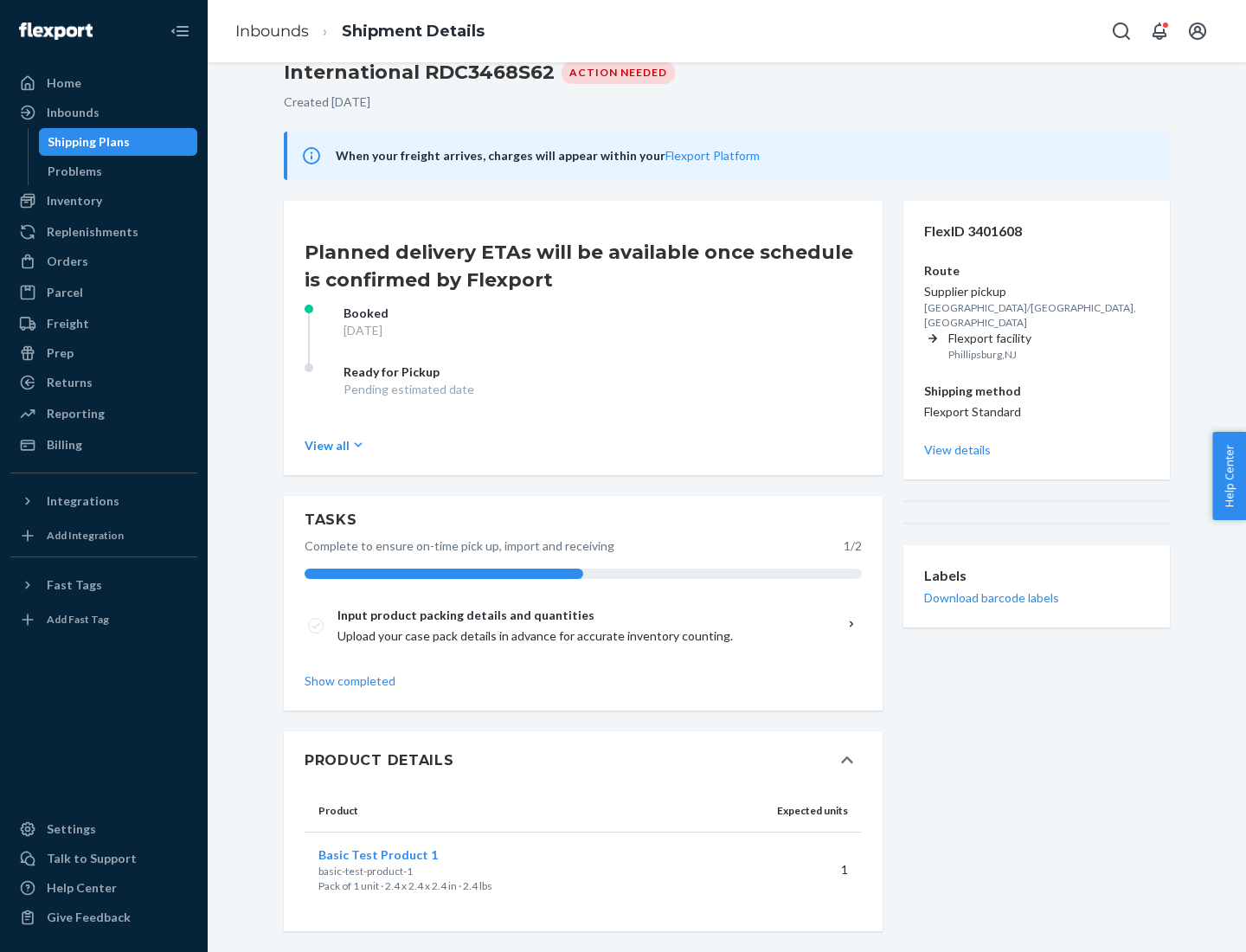
click at [406, 855] on span "Basic Test Product 1" at bounding box center [378, 855] width 119 height 15
